Goal: Task Accomplishment & Management: Complete application form

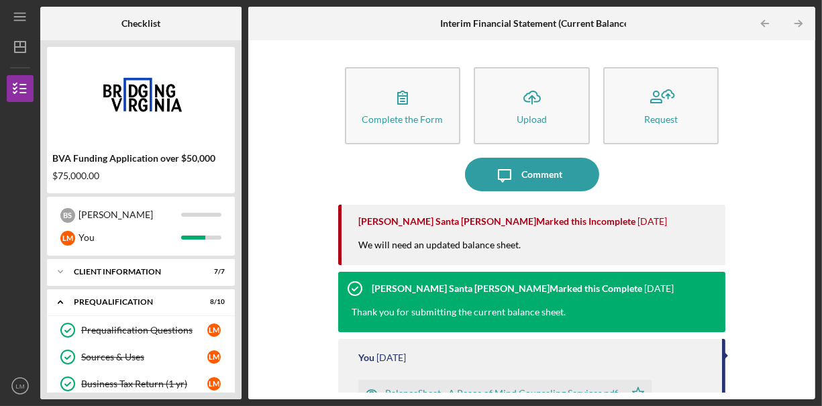
scroll to position [393, 0]
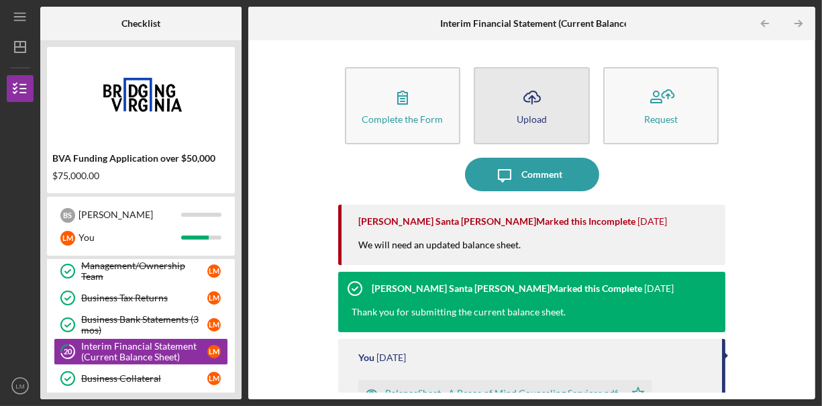
click at [540, 121] on div "Upload" at bounding box center [532, 119] width 30 height 10
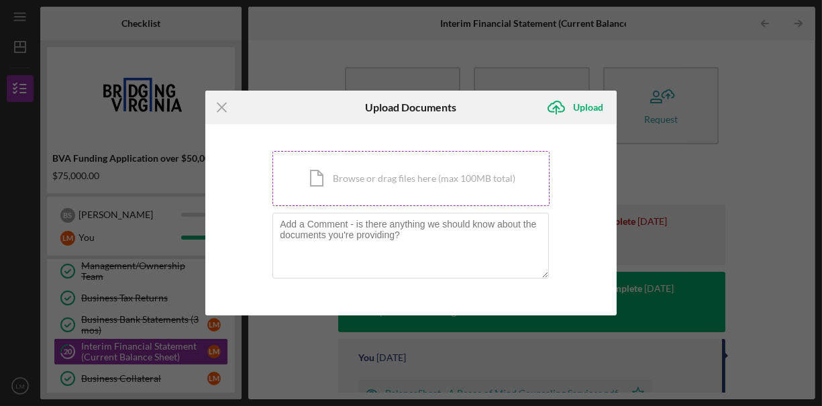
click at [439, 177] on div "Icon/Document Browse or drag files here (max 100MB total) Tap to choose files o…" at bounding box center [410, 178] width 277 height 55
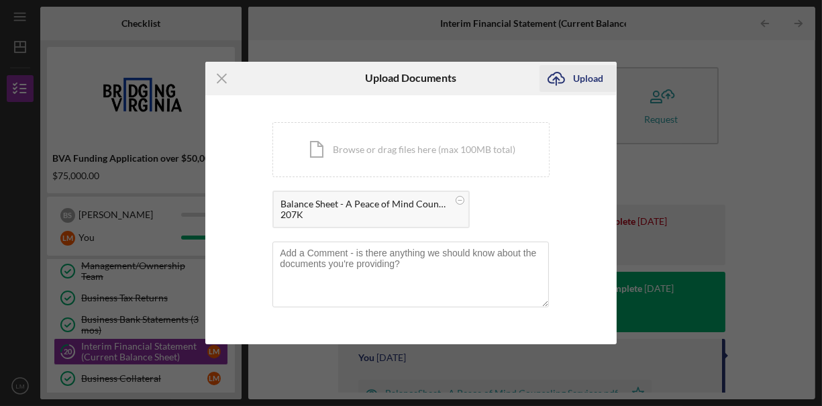
click at [583, 74] on div "Upload" at bounding box center [588, 78] width 30 height 27
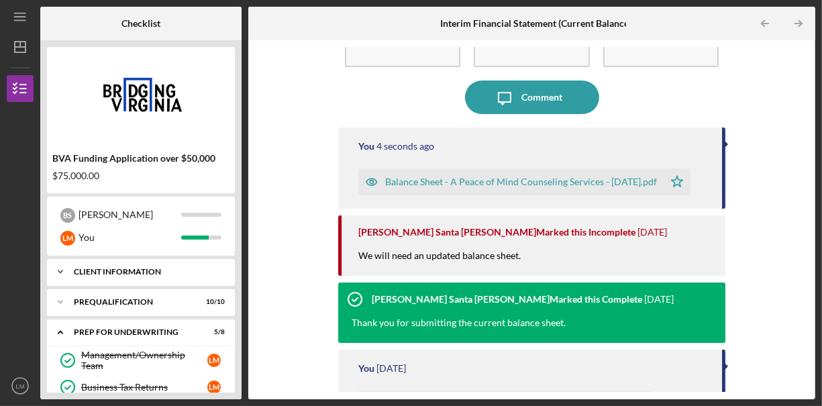
click at [215, 274] on div "Client Information" at bounding box center [146, 272] width 144 height 8
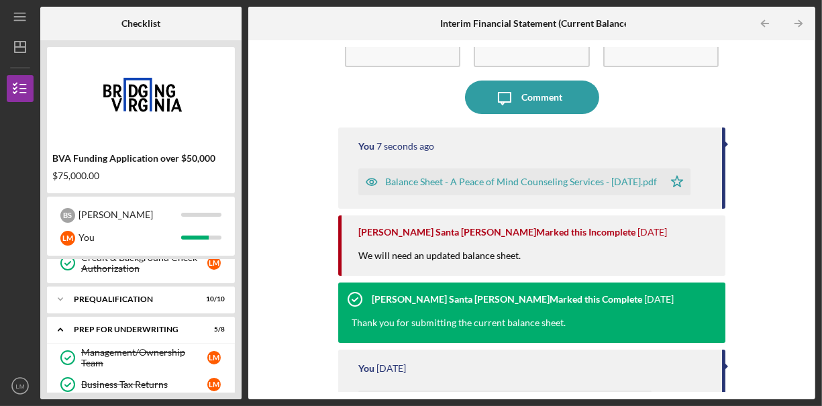
click at [191, 295] on div "Prequalification" at bounding box center [132, 299] width 117 height 8
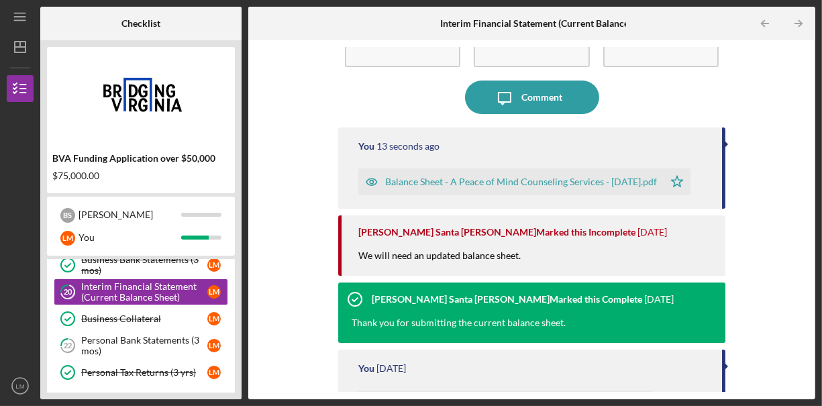
scroll to position [625, 0]
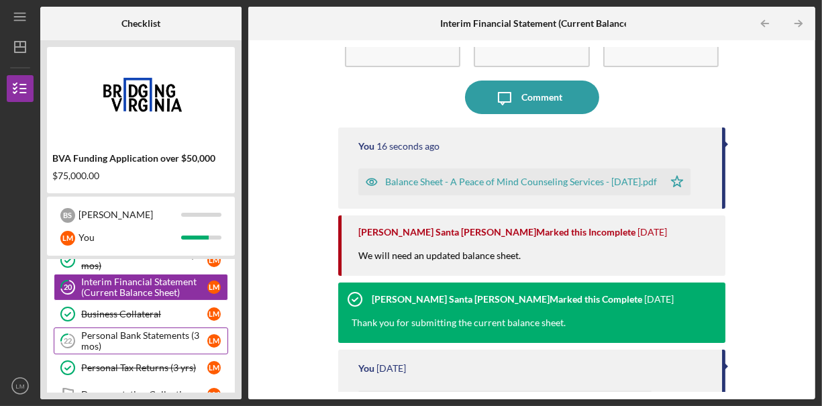
click at [194, 330] on div "Personal Bank Statements (3 mos)" at bounding box center [144, 340] width 126 height 21
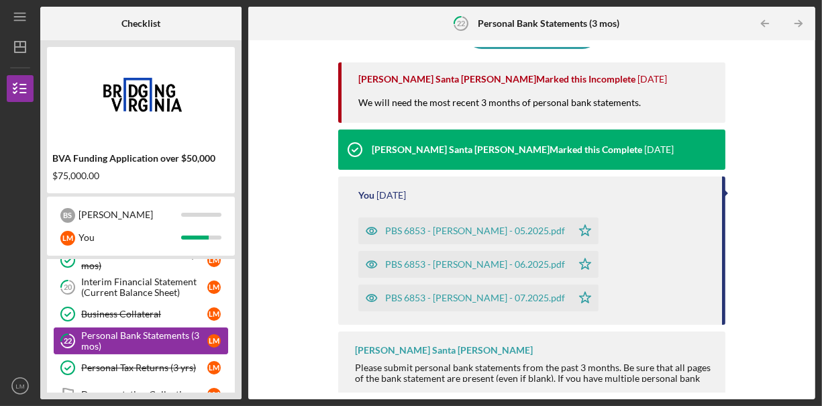
scroll to position [148, 0]
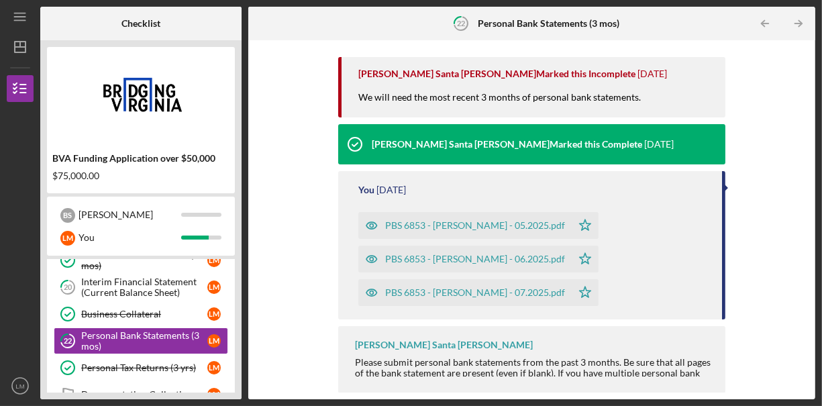
click at [323, 228] on div "Icon/Upload Upload Request Icon/Message Comment Sara Santa Cruz Marked this Inc…" at bounding box center [532, 220] width 554 height 346
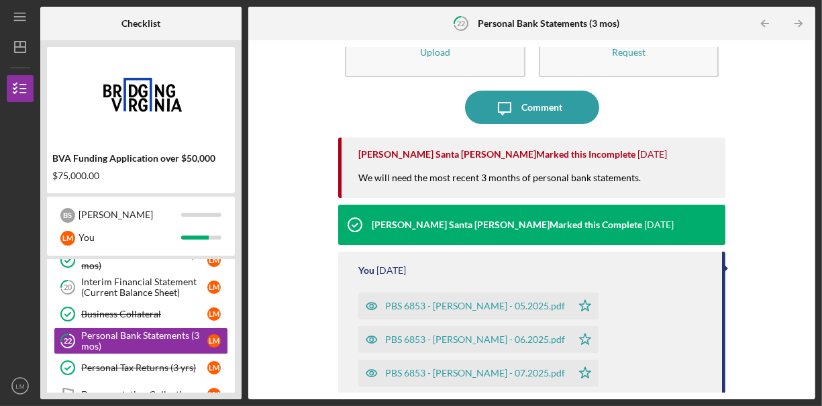
scroll to position [0, 0]
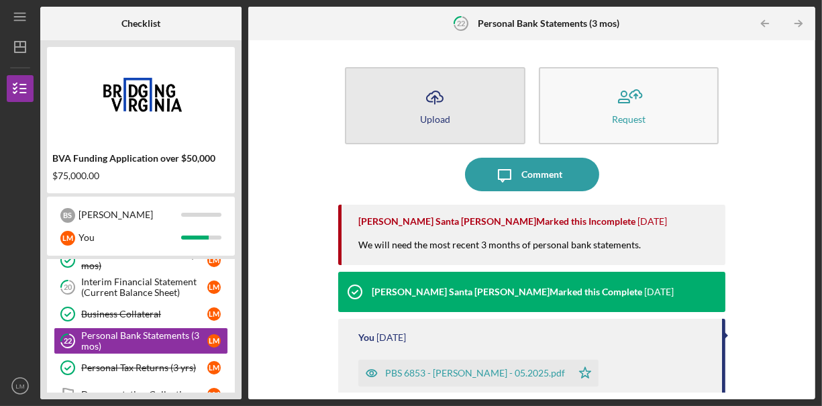
click at [464, 105] on button "Icon/Upload Upload" at bounding box center [435, 105] width 181 height 77
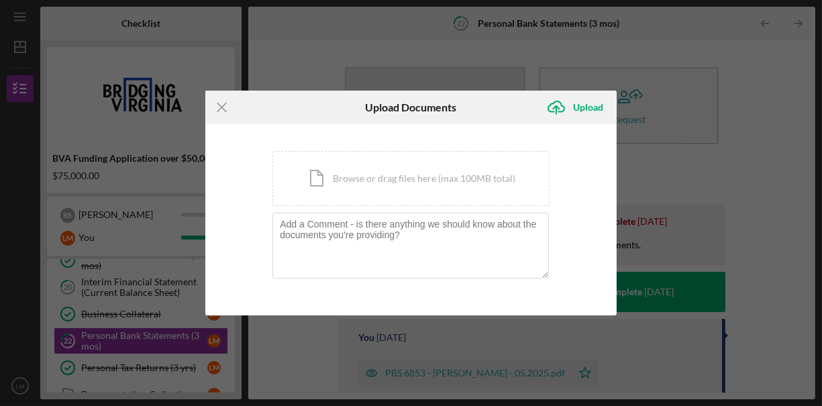
click at [393, 179] on div "Icon/Document Browse or drag files here (max 100MB total) Tap to choose files o…" at bounding box center [410, 178] width 277 height 55
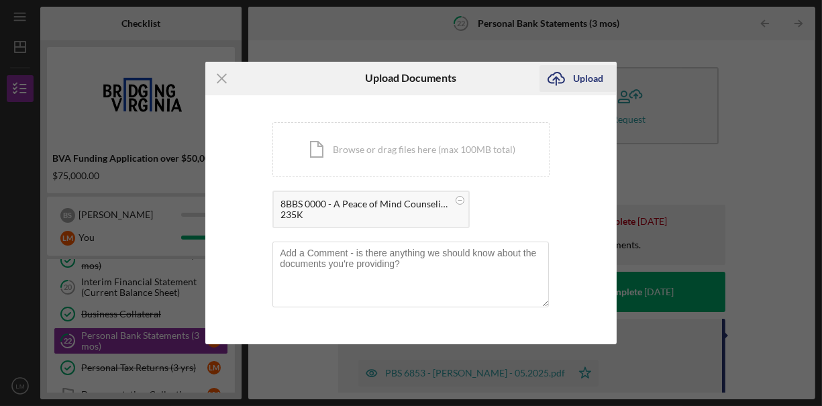
click at [591, 78] on div "Upload" at bounding box center [588, 78] width 30 height 27
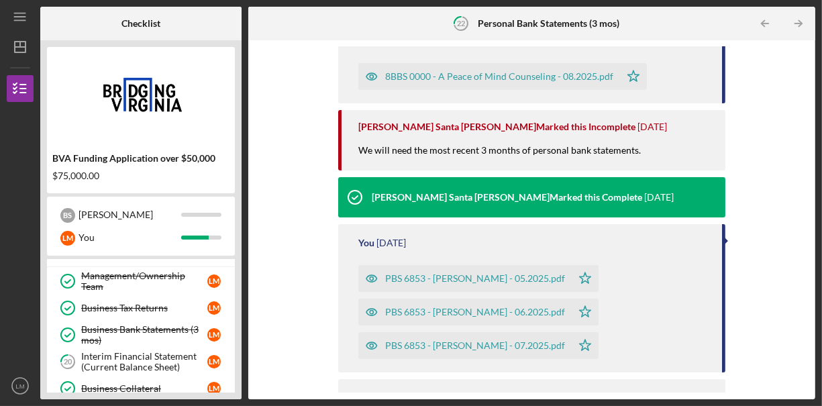
scroll to position [549, 0]
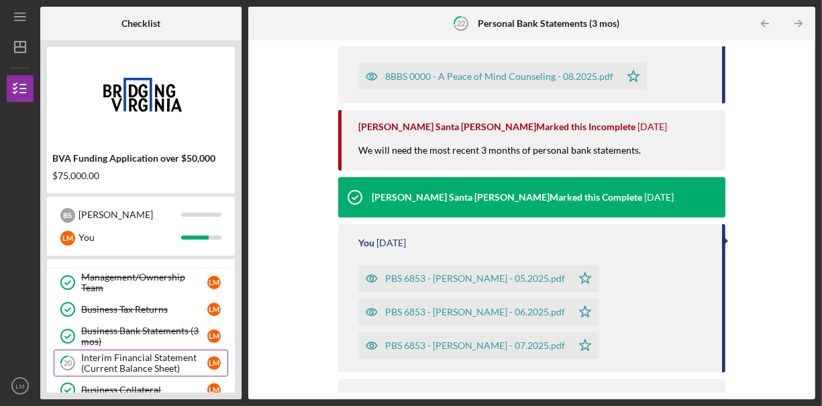
click at [173, 352] on div "Interim Financial Statement (Current Balance Sheet)" at bounding box center [144, 362] width 126 height 21
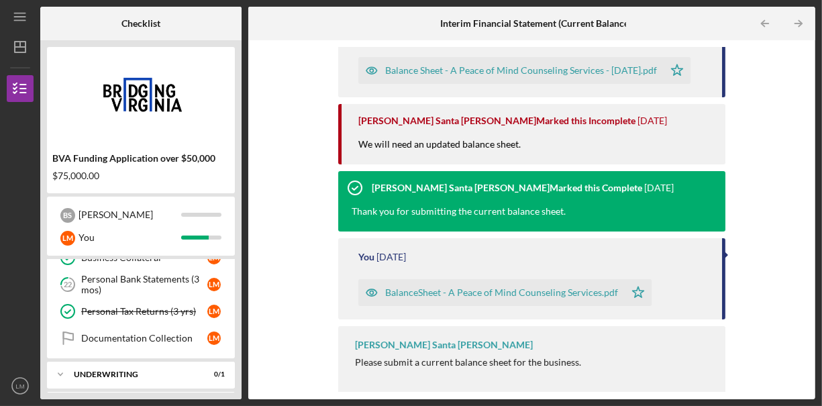
scroll to position [682, 0]
click at [176, 330] on link "Documentation Collection Documentation Collection L M" at bounding box center [141, 337] width 174 height 27
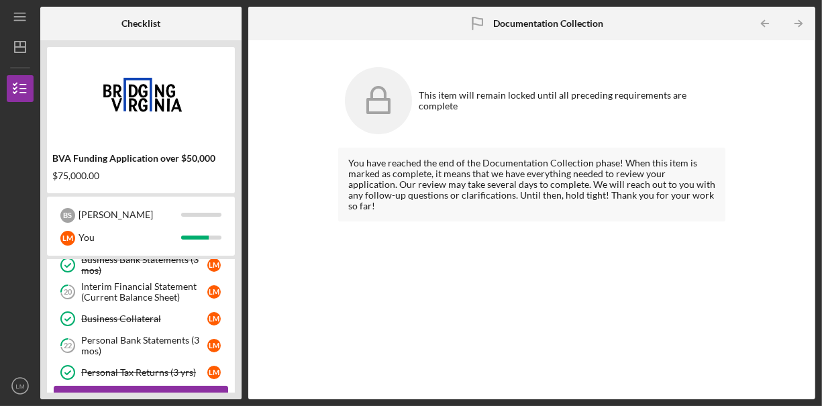
scroll to position [617, 0]
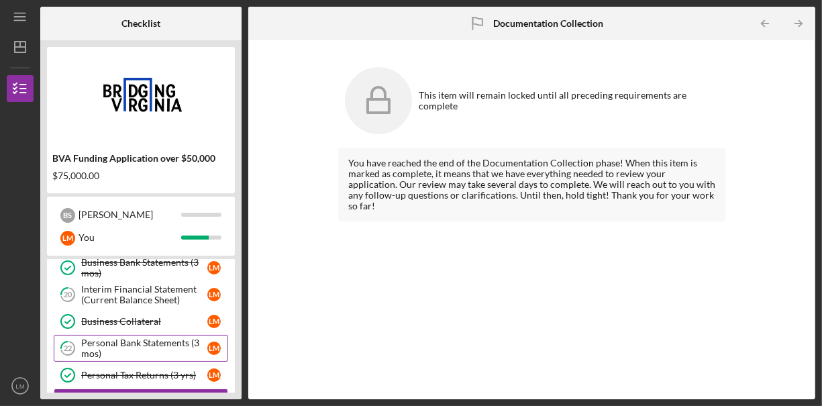
click at [170, 338] on div "Personal Bank Statements (3 mos)" at bounding box center [144, 348] width 126 height 21
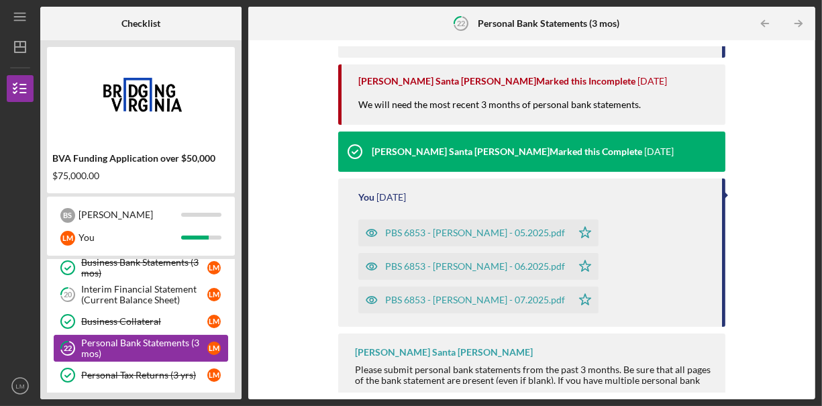
scroll to position [236, 0]
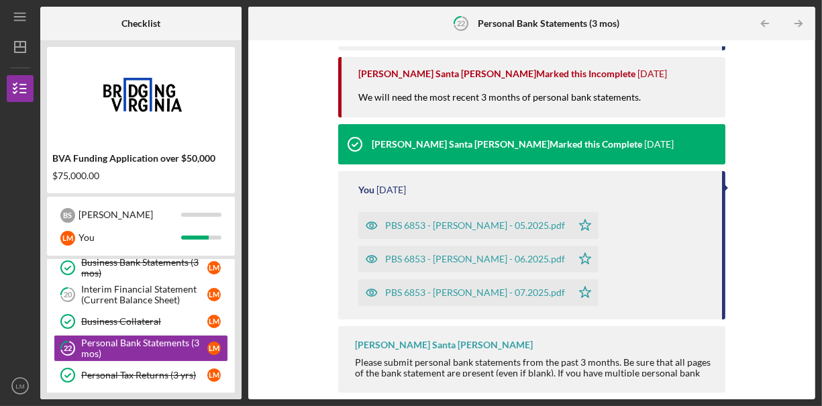
drag, startPoint x: 821, startPoint y: 268, endPoint x: 819, endPoint y: 245, distance: 23.5
click at [819, 245] on div "Icon/Menu 22 Personal Bank Statements (3 mos) Checklist BVA Funding Application…" at bounding box center [411, 203] width 822 height 406
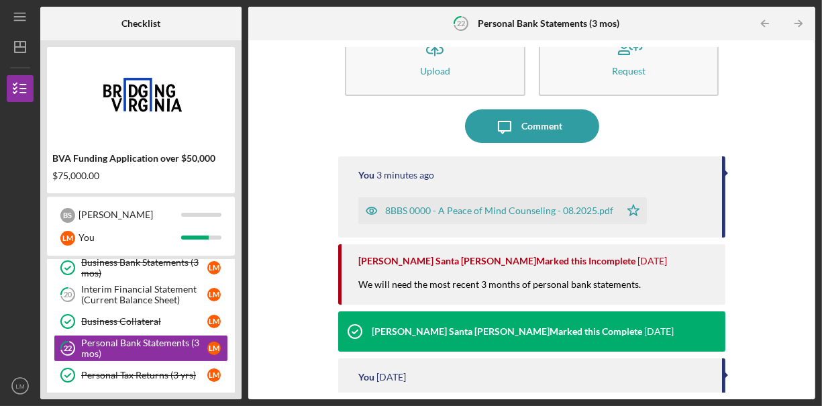
scroll to position [48, 0]
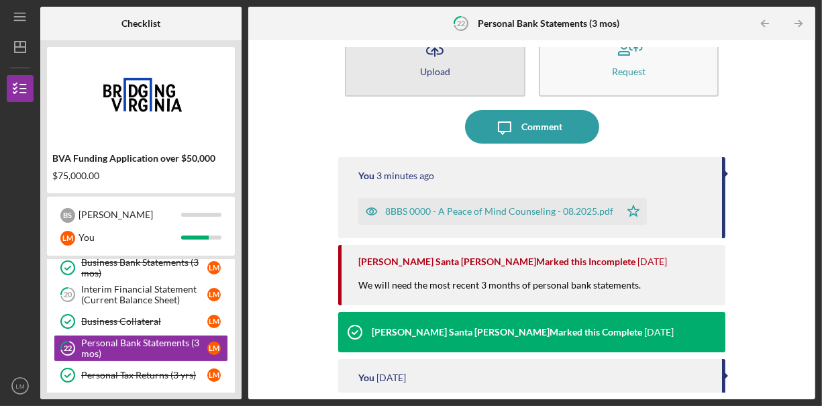
click at [456, 70] on button "Icon/Upload Upload" at bounding box center [435, 57] width 181 height 77
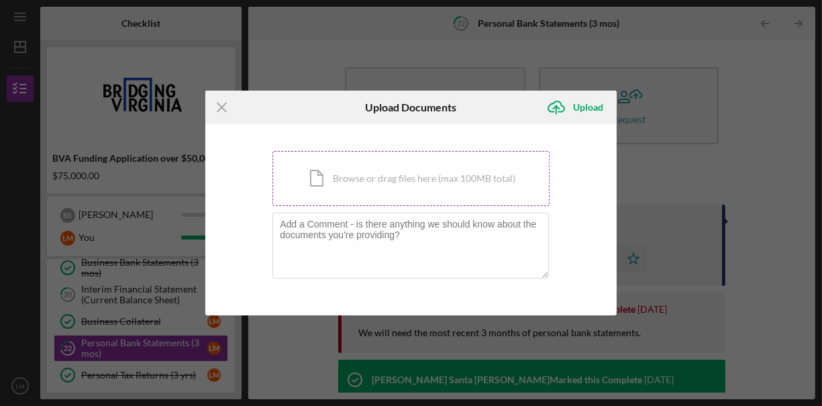
click at [377, 178] on div "Icon/Document Browse or drag files here (max 100MB total) Tap to choose files o…" at bounding box center [410, 178] width 277 height 55
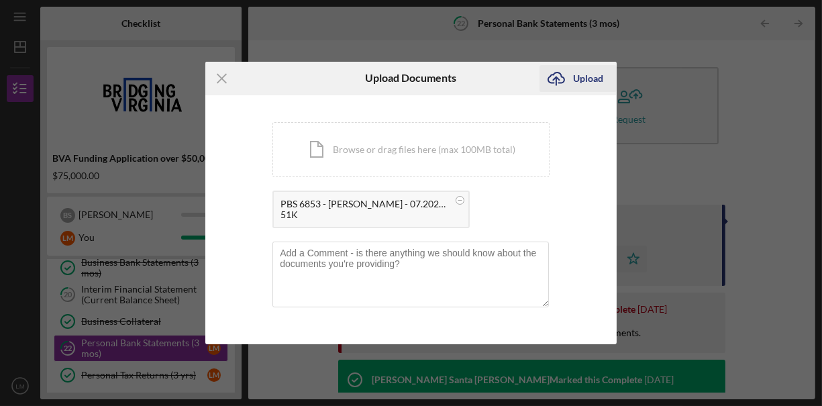
click at [577, 79] on div "Upload" at bounding box center [588, 78] width 30 height 27
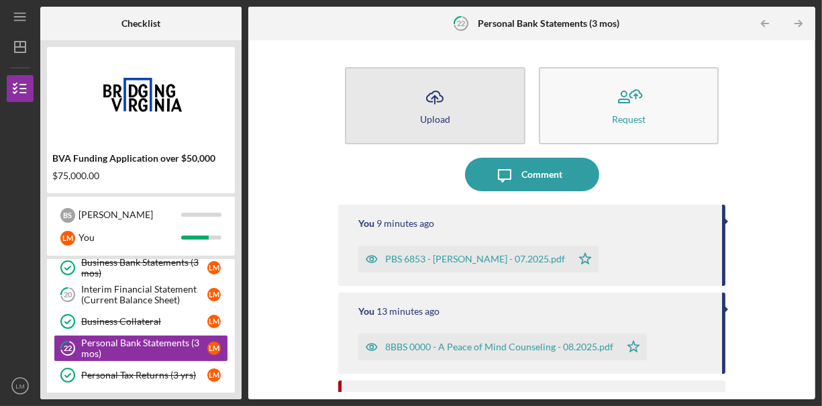
click at [449, 90] on icon "Icon/Upload" at bounding box center [435, 98] width 34 height 34
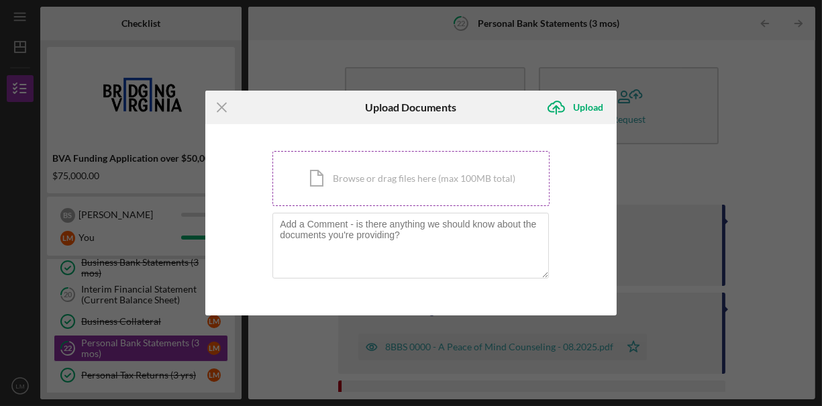
click at [387, 183] on div "Icon/Document Browse or drag files here (max 100MB total) Tap to choose files o…" at bounding box center [410, 178] width 277 height 55
click at [440, 182] on div "Icon/Document Browse or drag files here (max 100MB total) Tap to choose files o…" at bounding box center [410, 178] width 277 height 55
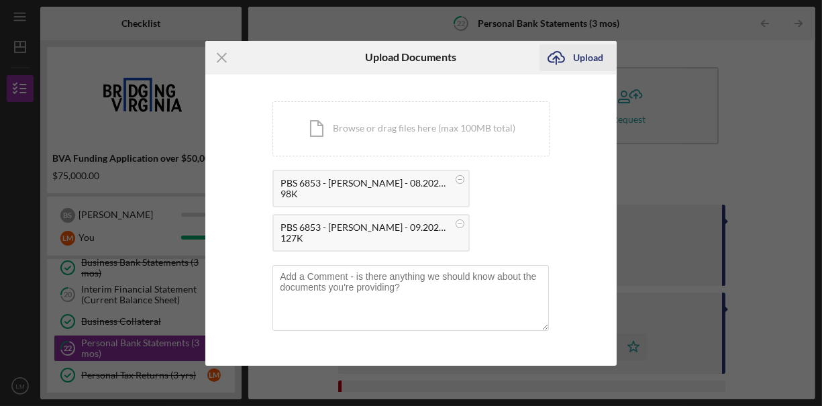
click at [582, 58] on div "Upload" at bounding box center [588, 57] width 30 height 27
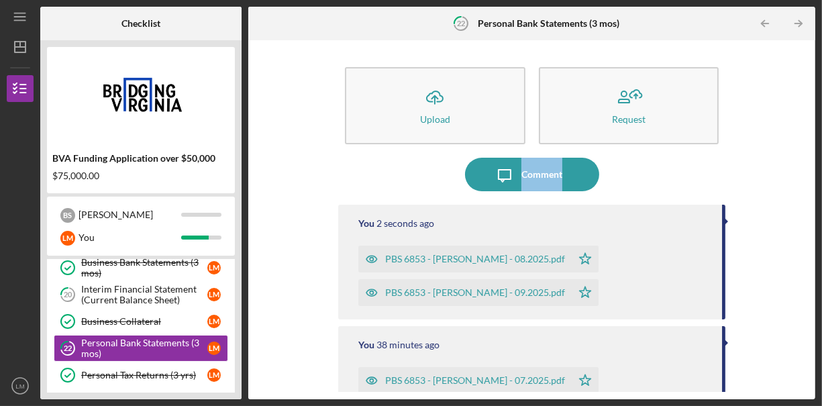
drag, startPoint x: 815, startPoint y: 141, endPoint x: 821, endPoint y: 187, distance: 46.0
click at [821, 187] on div "Icon/Menu 22 Personal Bank Statements (3 mos) Checklist BVA Funding Application…" at bounding box center [411, 203] width 822 height 406
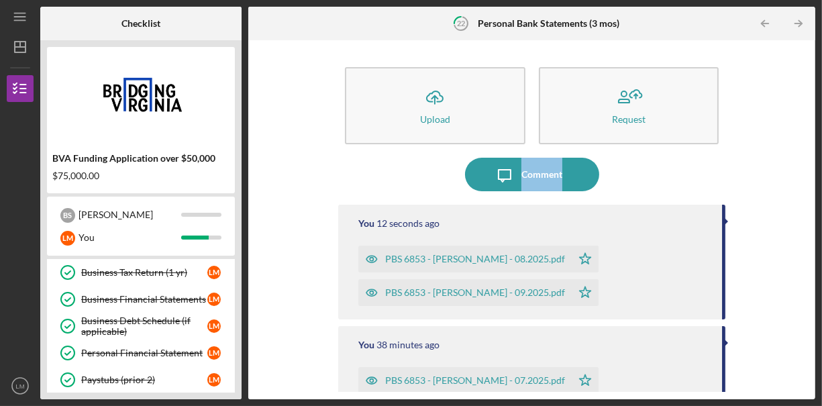
scroll to position [281, 0]
